Goal: Information Seeking & Learning: Learn about a topic

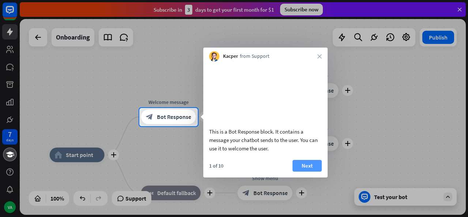
click at [311, 171] on button "Next" at bounding box center [306, 166] width 29 height 12
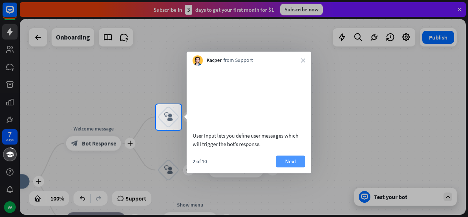
click at [291, 167] on button "Next" at bounding box center [290, 161] width 29 height 12
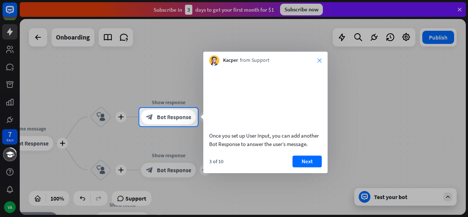
click at [319, 62] on icon "close" at bounding box center [319, 60] width 4 height 4
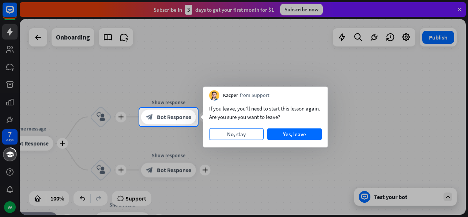
click at [241, 131] on button "No, stay" at bounding box center [236, 134] width 54 height 12
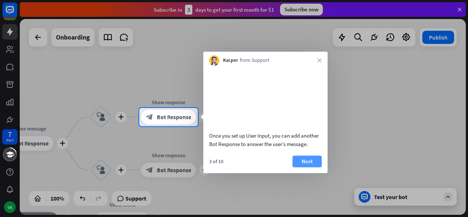
click at [309, 167] on button "Next" at bounding box center [306, 161] width 29 height 12
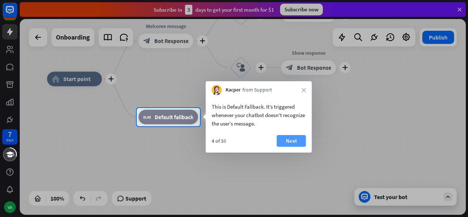
click at [286, 139] on button "Next" at bounding box center [291, 141] width 29 height 12
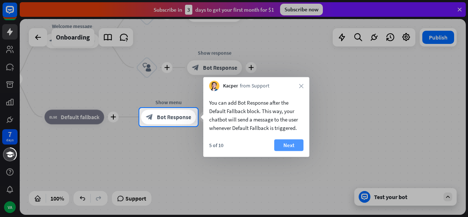
click at [283, 141] on button "Next" at bounding box center [288, 145] width 29 height 12
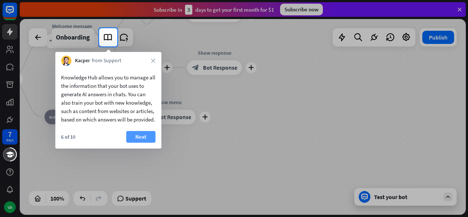
click at [142, 143] on button "Next" at bounding box center [140, 137] width 29 height 12
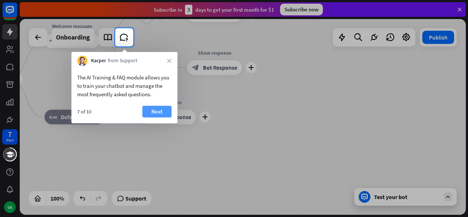
click at [166, 111] on button "Next" at bounding box center [156, 112] width 29 height 12
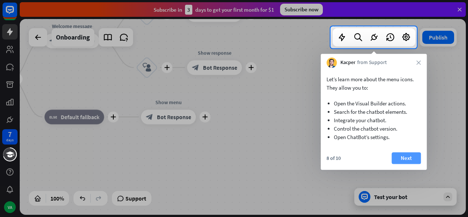
click at [407, 158] on button "Next" at bounding box center [406, 158] width 29 height 12
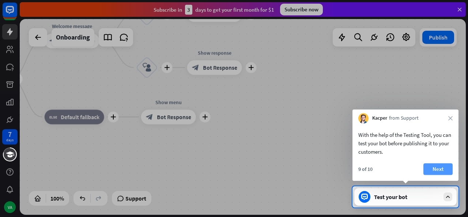
click at [439, 170] on button "Next" at bounding box center [437, 169] width 29 height 12
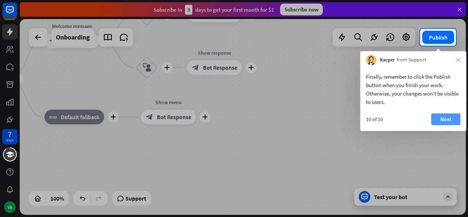
click at [446, 121] on button "Next" at bounding box center [445, 119] width 29 height 12
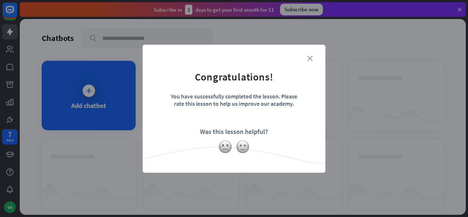
click at [307, 59] on icon "close" at bounding box center [309, 58] width 5 height 5
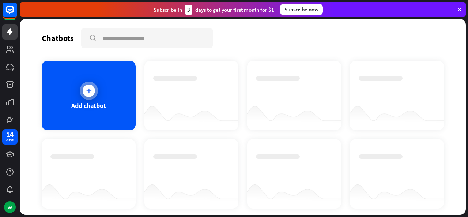
click at [90, 91] on icon at bounding box center [88, 90] width 7 height 7
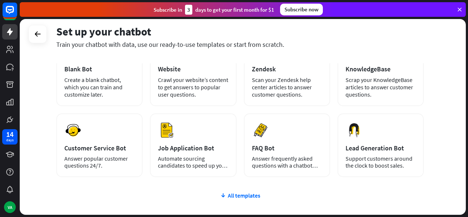
scroll to position [53, 0]
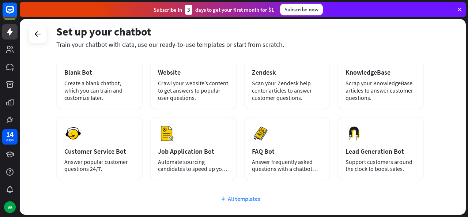
click at [244, 197] on div "All templates" at bounding box center [239, 198] width 367 height 7
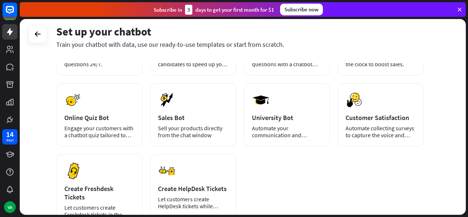
scroll to position [159, 0]
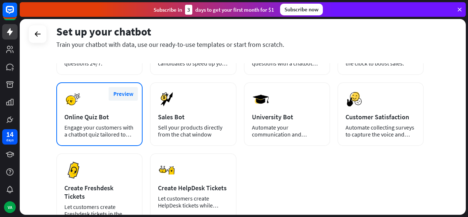
click at [117, 96] on button "Preview" at bounding box center [123, 94] width 29 height 14
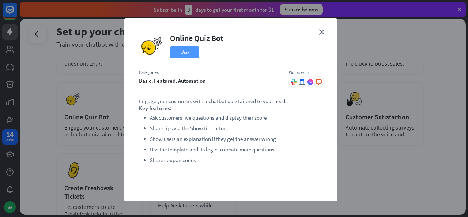
click at [185, 51] on button "Use" at bounding box center [184, 52] width 29 height 12
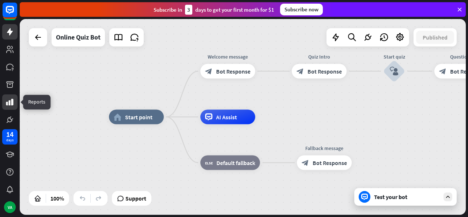
click at [11, 106] on icon at bounding box center [9, 102] width 9 height 9
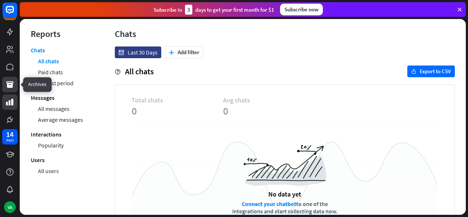
click at [11, 86] on icon at bounding box center [9, 84] width 7 height 7
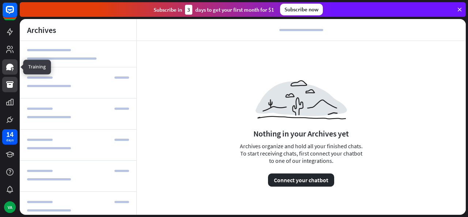
click at [10, 69] on icon at bounding box center [9, 67] width 7 height 7
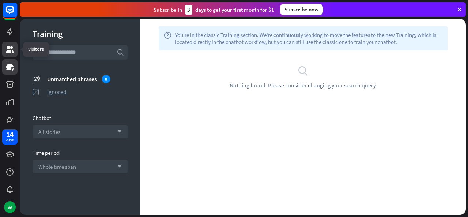
click at [10, 49] on icon at bounding box center [9, 49] width 9 height 9
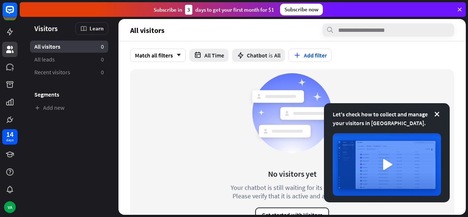
click at [464, 11] on div "Subscribe [DATE] to get your first month for $1 Subscribe now" at bounding box center [243, 9] width 446 height 15
click at [459, 9] on icon at bounding box center [459, 9] width 7 height 7
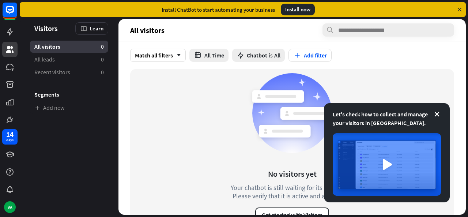
click at [460, 8] on icon at bounding box center [459, 9] width 7 height 7
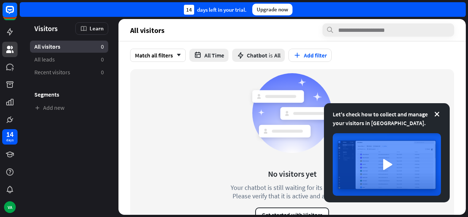
click at [460, 8] on div "14 days left in your trial. Upgrade now" at bounding box center [243, 9] width 446 height 15
